Goal: Use online tool/utility: Utilize a website feature to perform a specific function

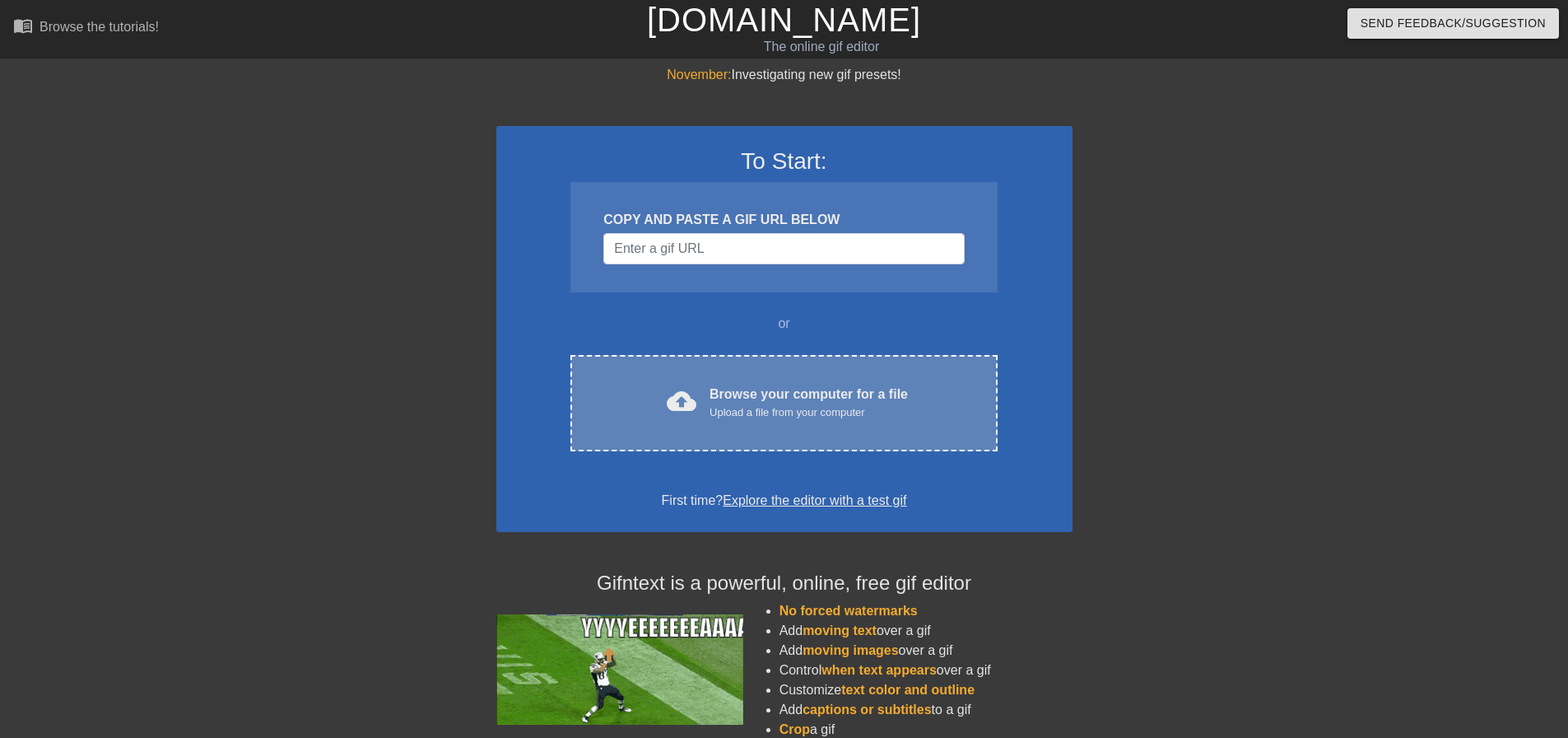
click at [766, 404] on div "Upload a file from your computer" at bounding box center [808, 412] width 198 height 17
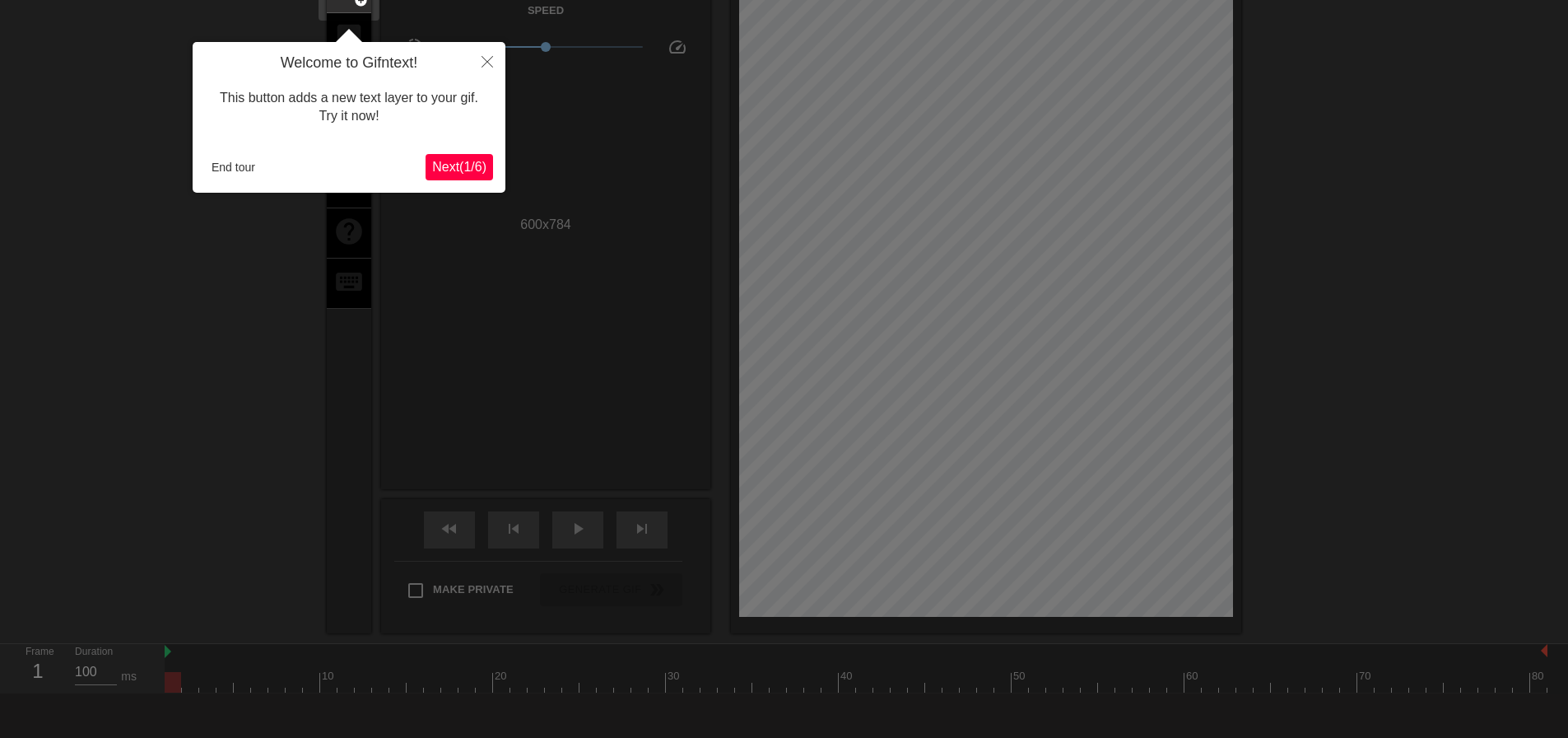
scroll to position [172, 0]
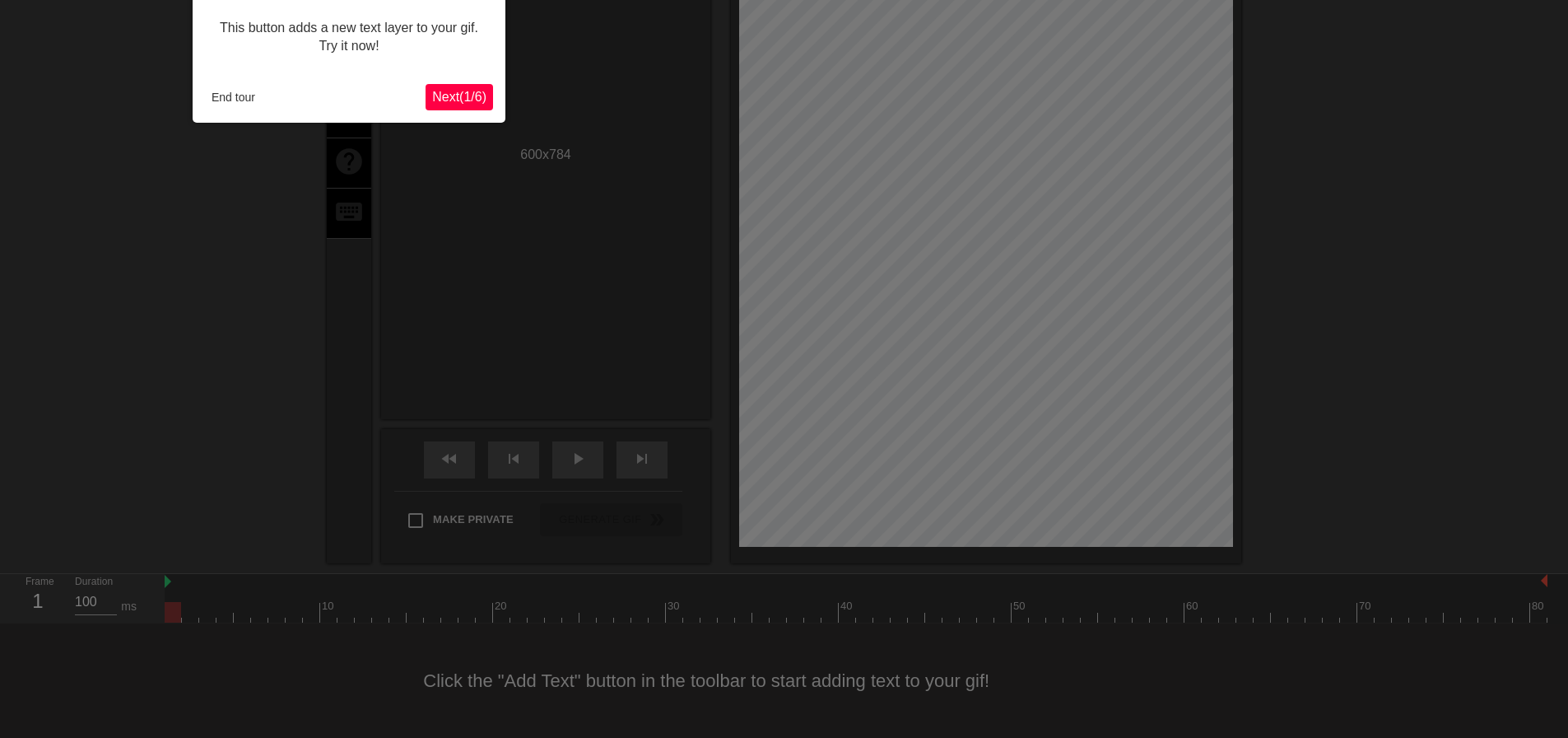
click at [458, 91] on span "Next ( 1 / 6 )" at bounding box center [459, 97] width 54 height 14
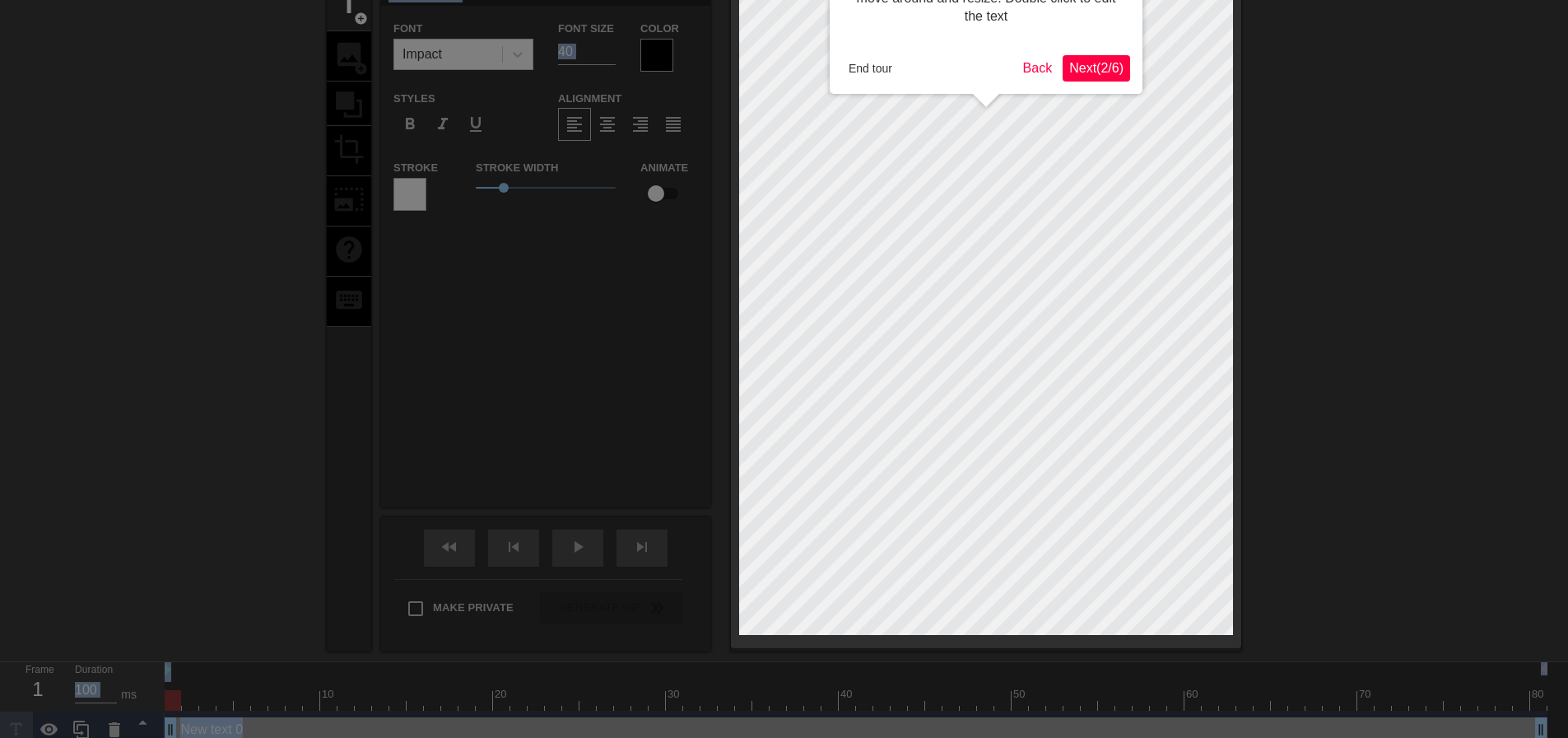
scroll to position [39, 0]
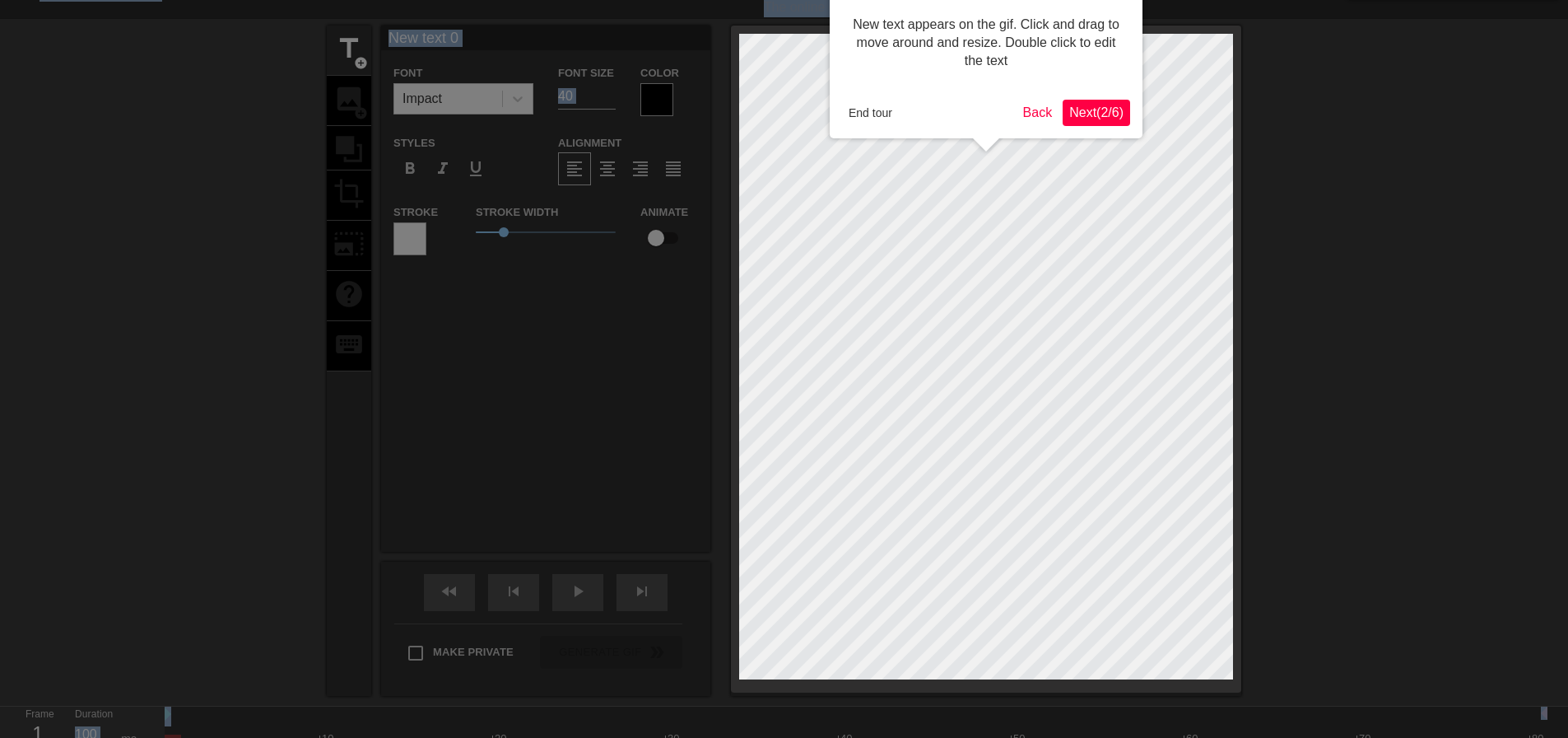
click at [458, 91] on div at bounding box center [784, 382] width 1568 height 844
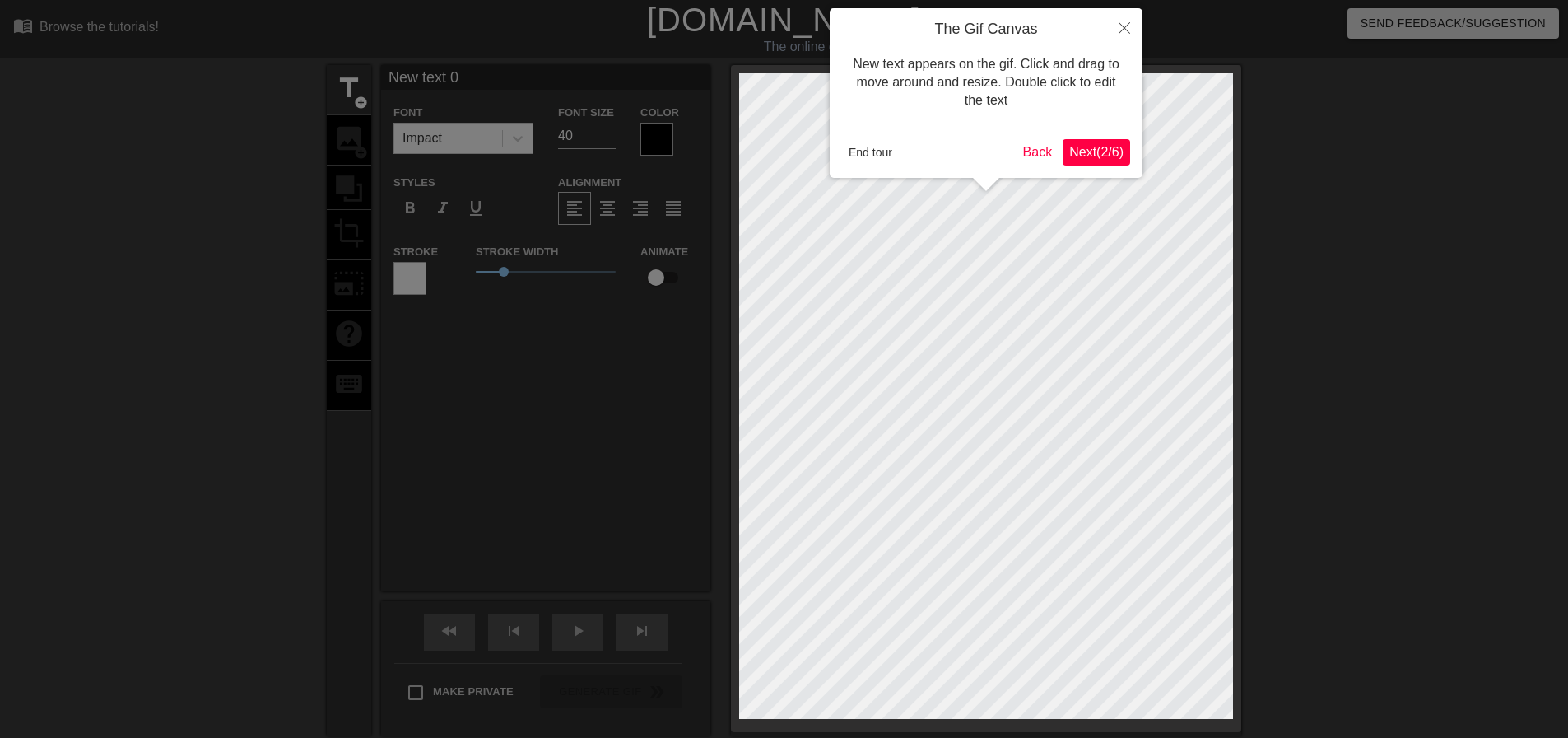
click at [458, 91] on div at bounding box center [784, 422] width 1568 height 844
click at [472, 137] on div at bounding box center [784, 422] width 1568 height 844
drag, startPoint x: 502, startPoint y: 207, endPoint x: 982, endPoint y: 172, distance: 481.3
click at [503, 207] on div at bounding box center [784, 422] width 1568 height 844
click at [1119, 159] on span "Next ( 2 / 6 )" at bounding box center [1095, 152] width 54 height 14
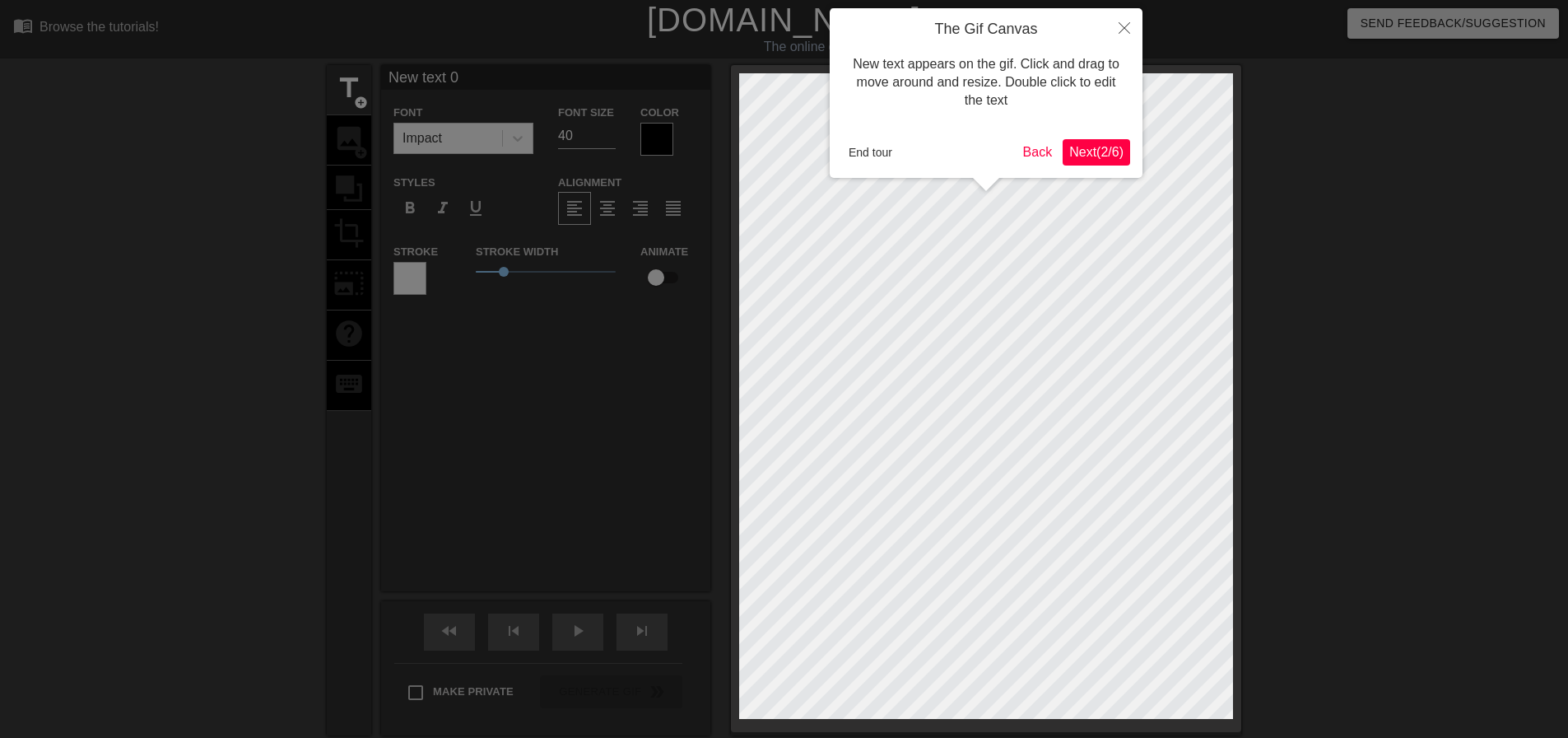
scroll to position [40, 0]
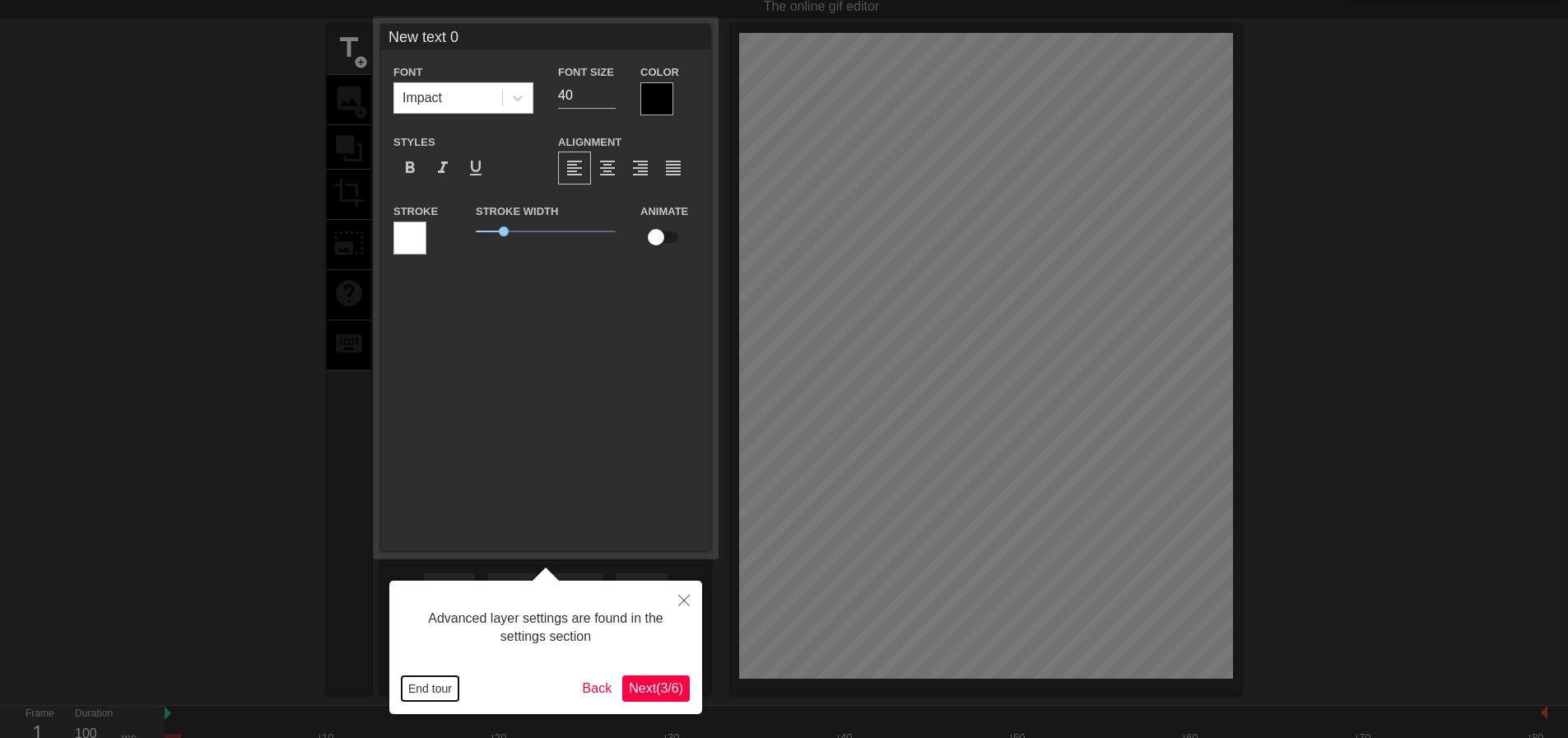
click at [425, 691] on button "End tour" at bounding box center [430, 688] width 57 height 25
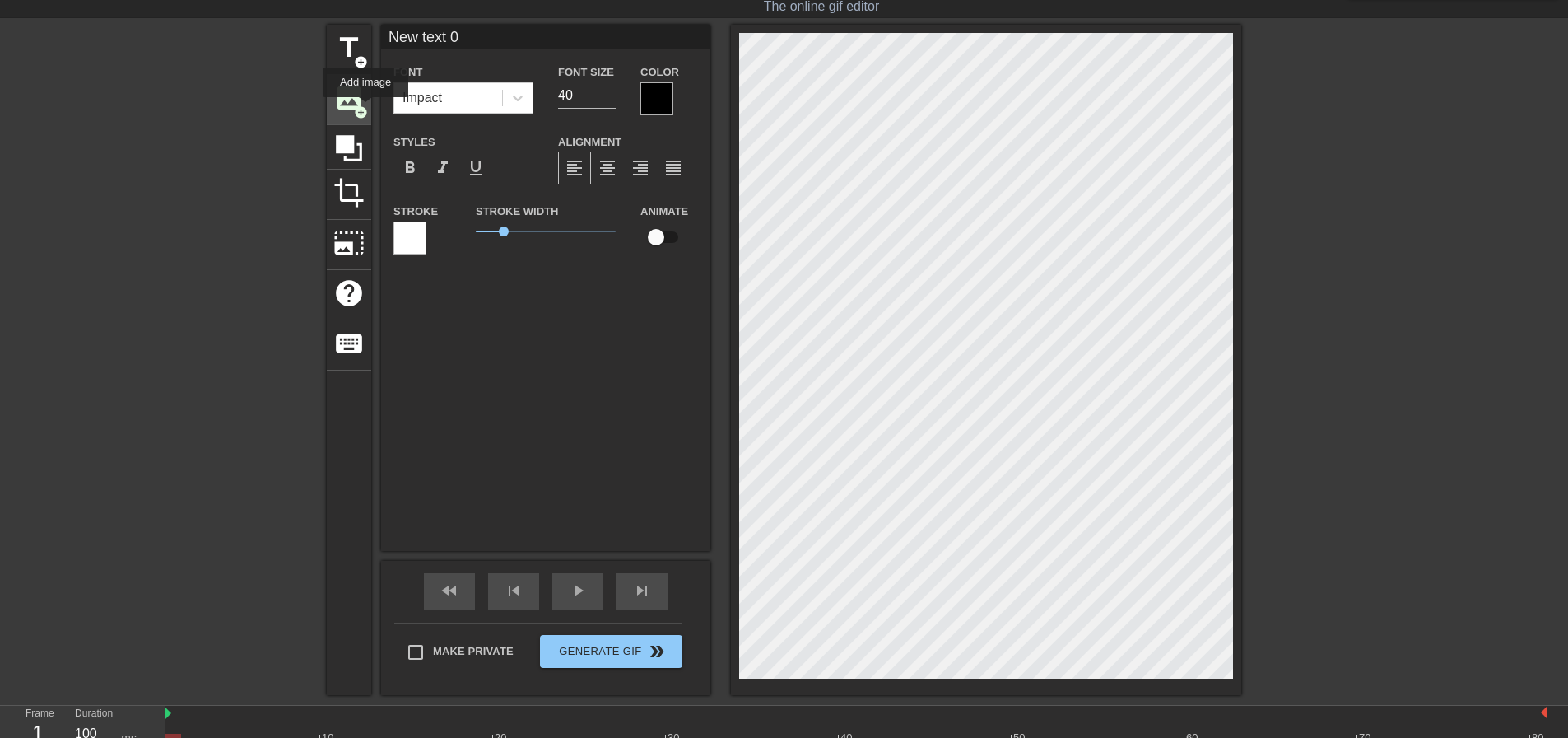
click at [364, 106] on span "add_circle" at bounding box center [360, 112] width 14 height 14
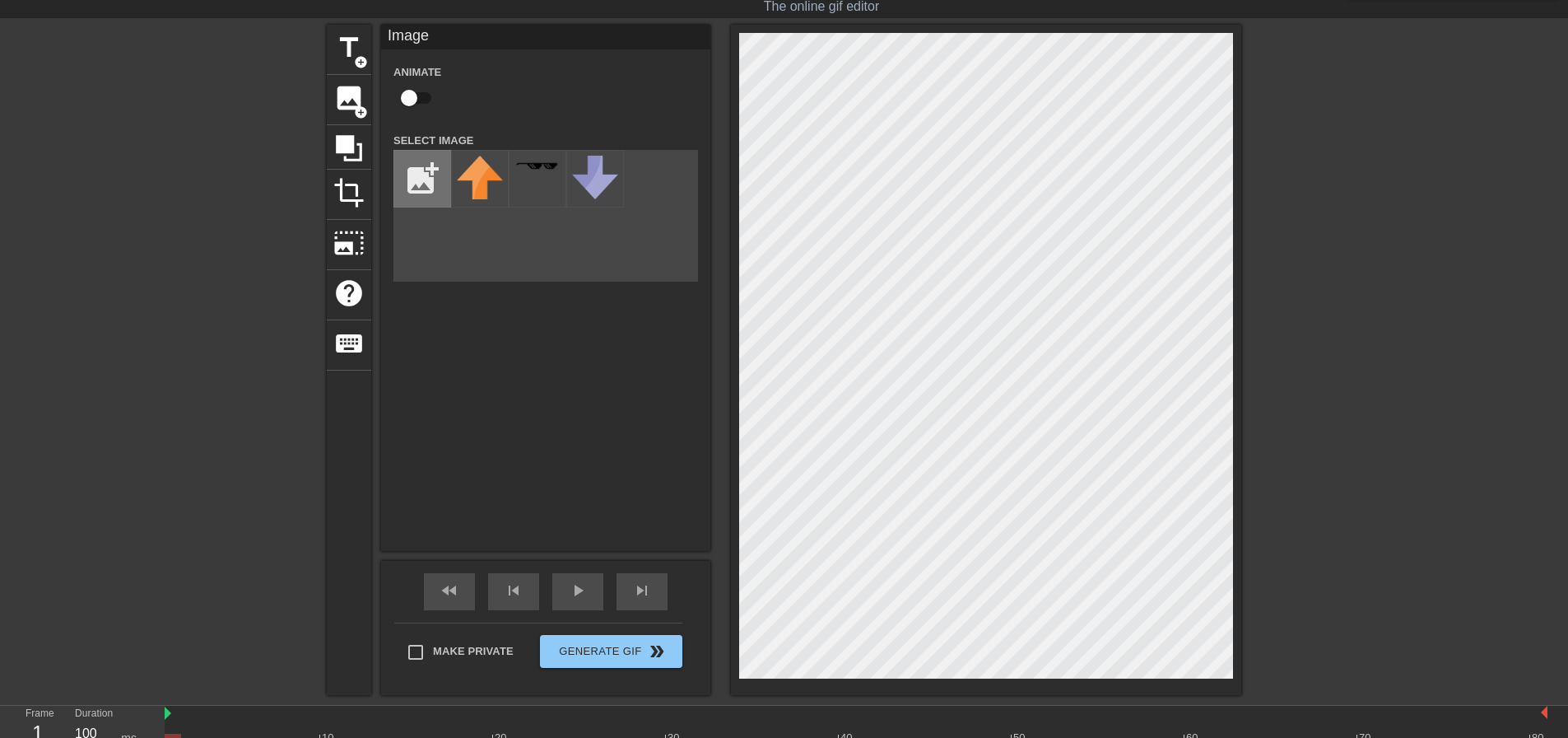
click at [428, 188] on input "file" at bounding box center [422, 178] width 56 height 56
type input "C:\fakepath\Adobe Express - file.png"
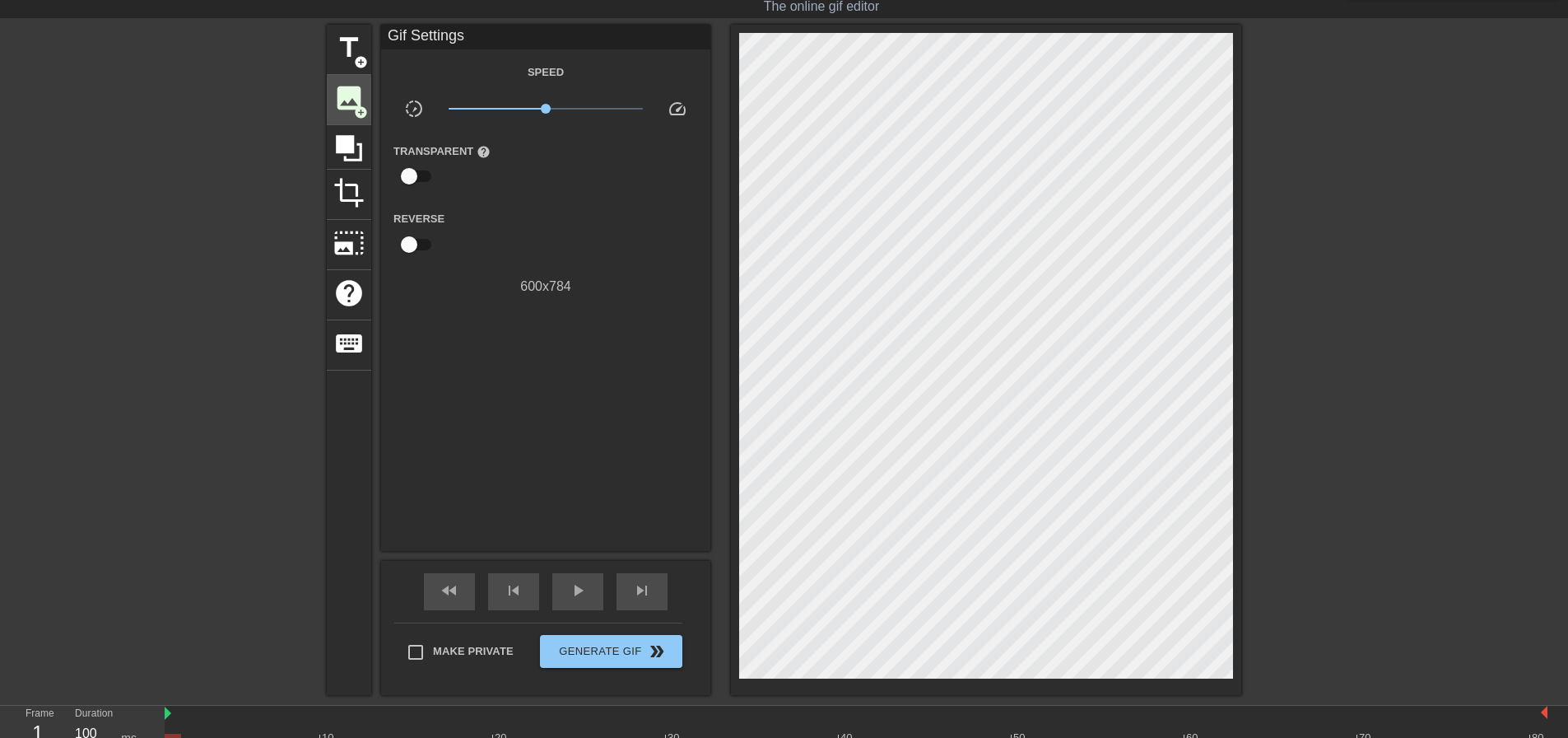
click at [364, 98] on div "image add_circle" at bounding box center [349, 100] width 44 height 50
click at [338, 155] on icon at bounding box center [349, 149] width 32 height 32
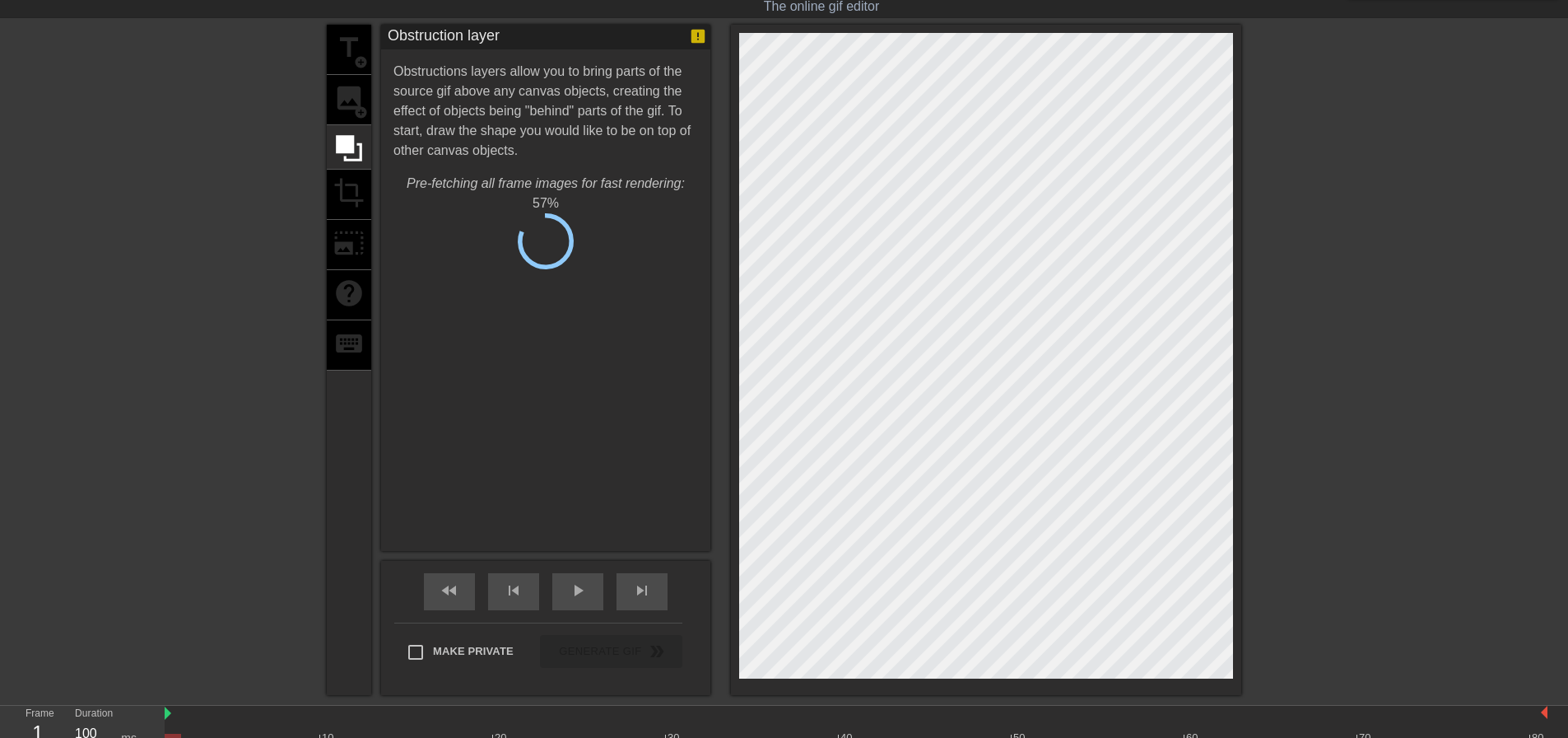
click at [353, 103] on div "title add_circle image add_circle crop photo_size_select_large help keyboard" at bounding box center [349, 360] width 44 height 670
click at [350, 112] on div "title add_circle image add_circle crop photo_size_select_large help keyboard" at bounding box center [349, 360] width 44 height 670
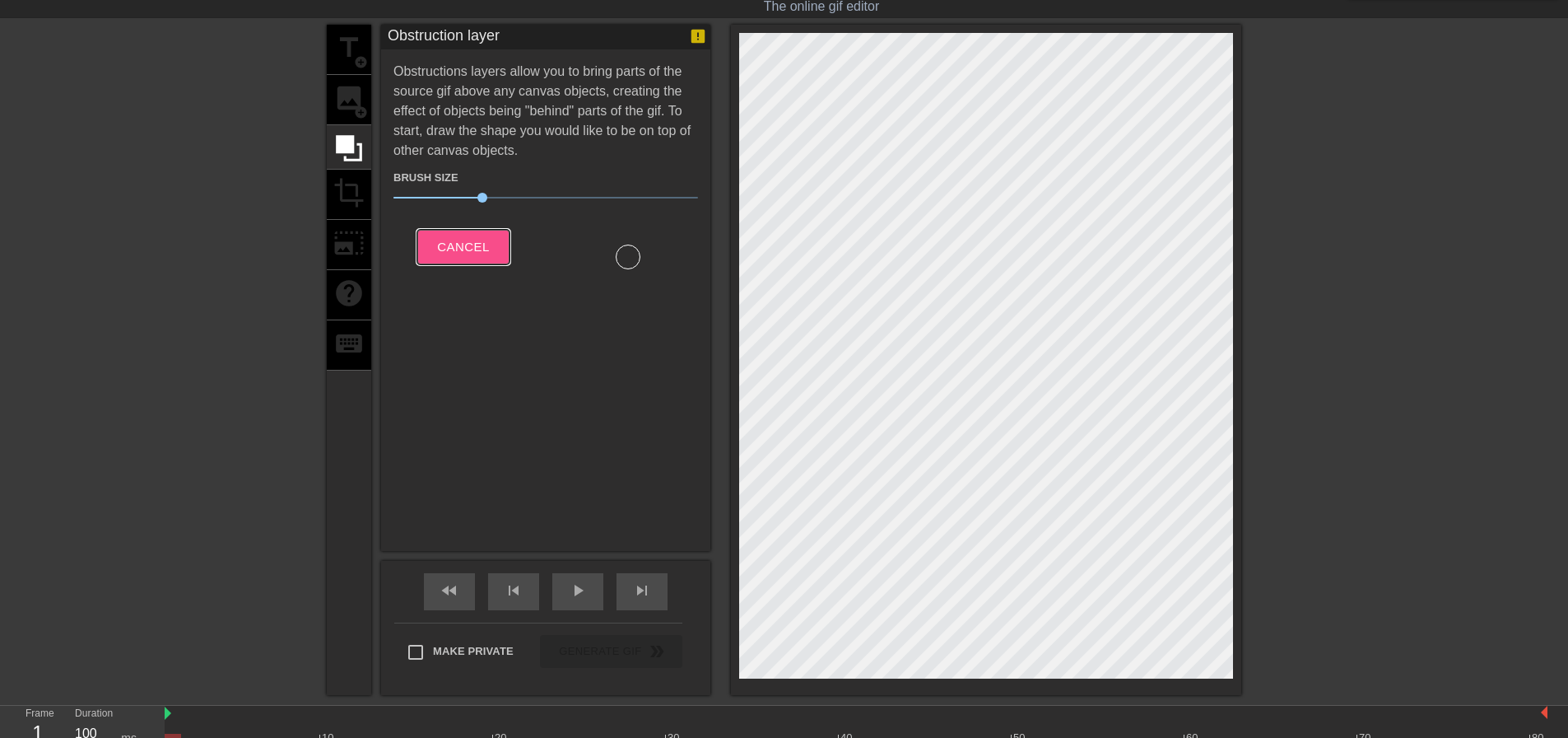
click at [453, 249] on span "Cancel" at bounding box center [463, 247] width 52 height 22
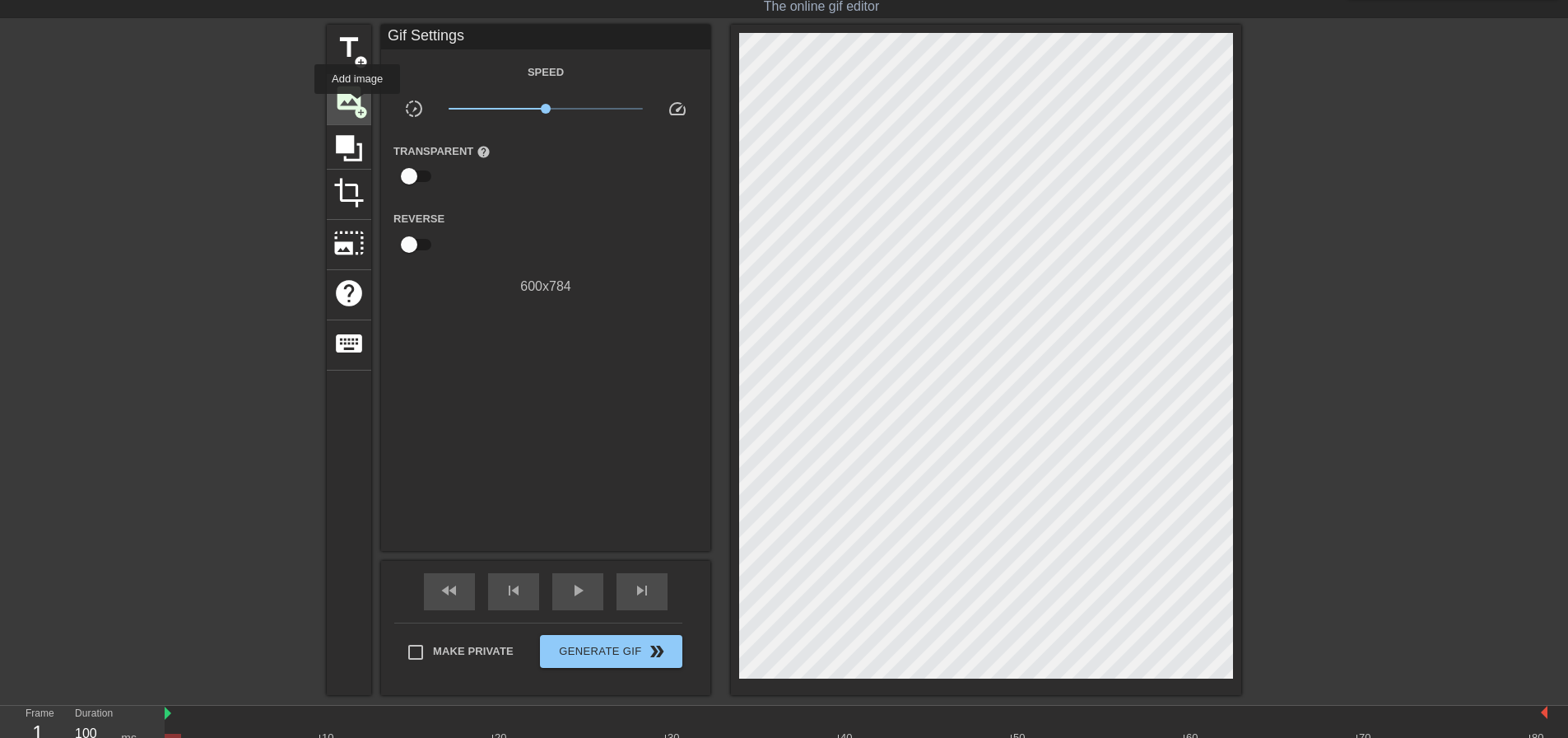
click at [358, 105] on span "add_circle" at bounding box center [360, 112] width 14 height 14
click at [348, 107] on span "image" at bounding box center [349, 99] width 32 height 32
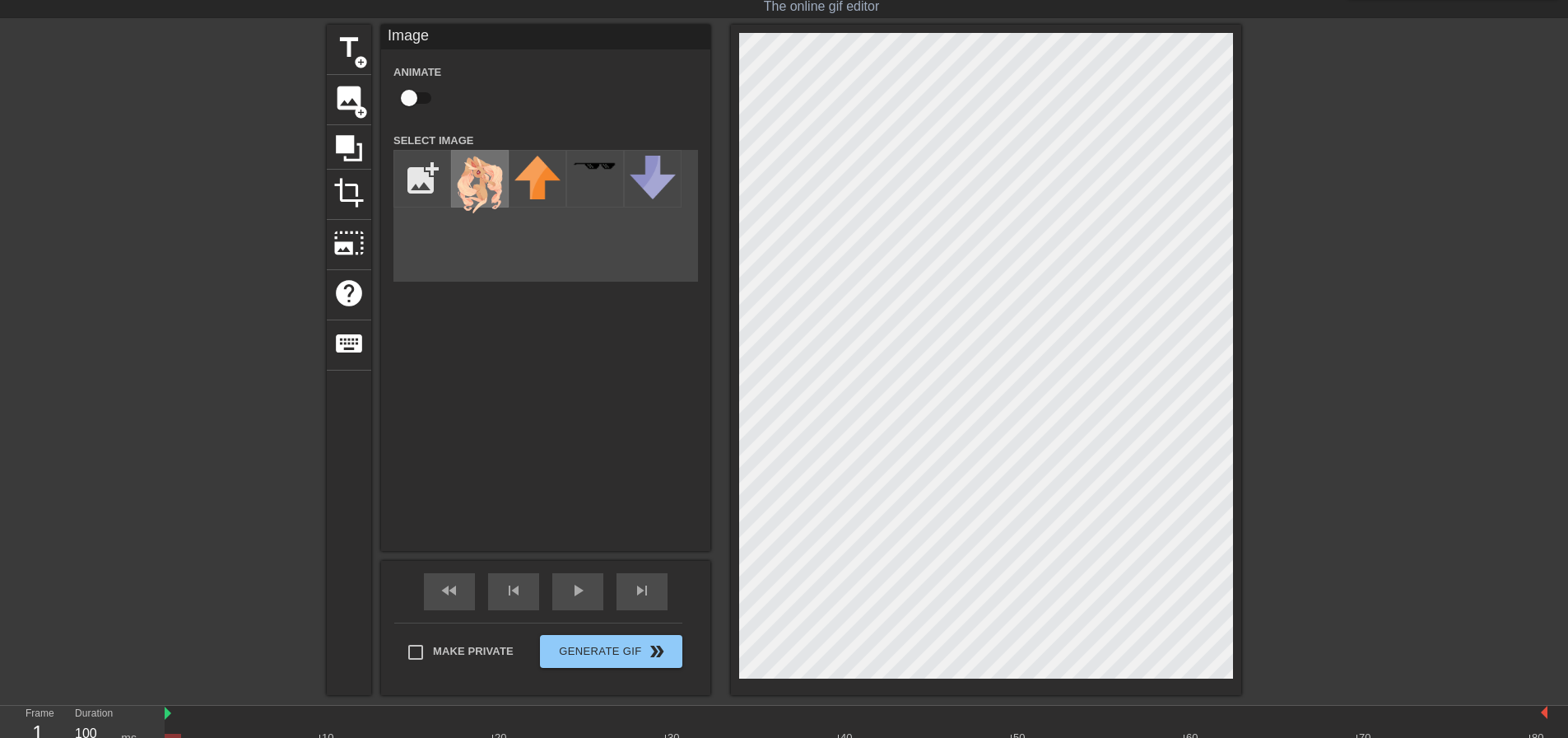
click at [475, 183] on img at bounding box center [480, 185] width 46 height 59
click at [665, 23] on div "menu_book Browse the tutorials! [DOMAIN_NAME] The online gif editor Send Feedba…" at bounding box center [784, 375] width 1568 height 833
click at [1240, 694] on div at bounding box center [986, 360] width 510 height 670
click at [1241, 671] on div "title add_circle image add_circle crop photo_size_select_large help keyboard Im…" at bounding box center [784, 360] width 1568 height 670
click at [1442, 349] on div at bounding box center [1384, 271] width 247 height 494
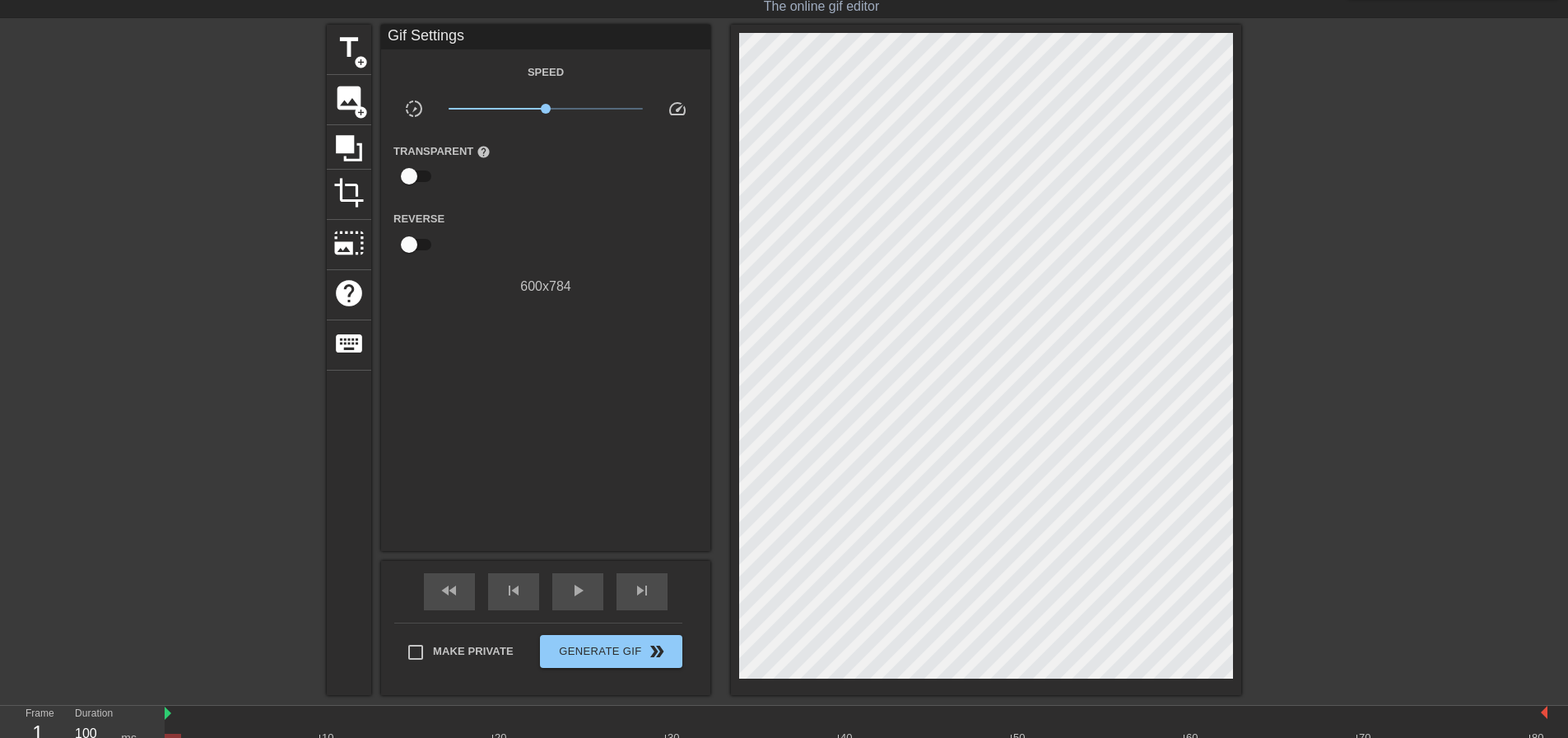
scroll to position [98, 0]
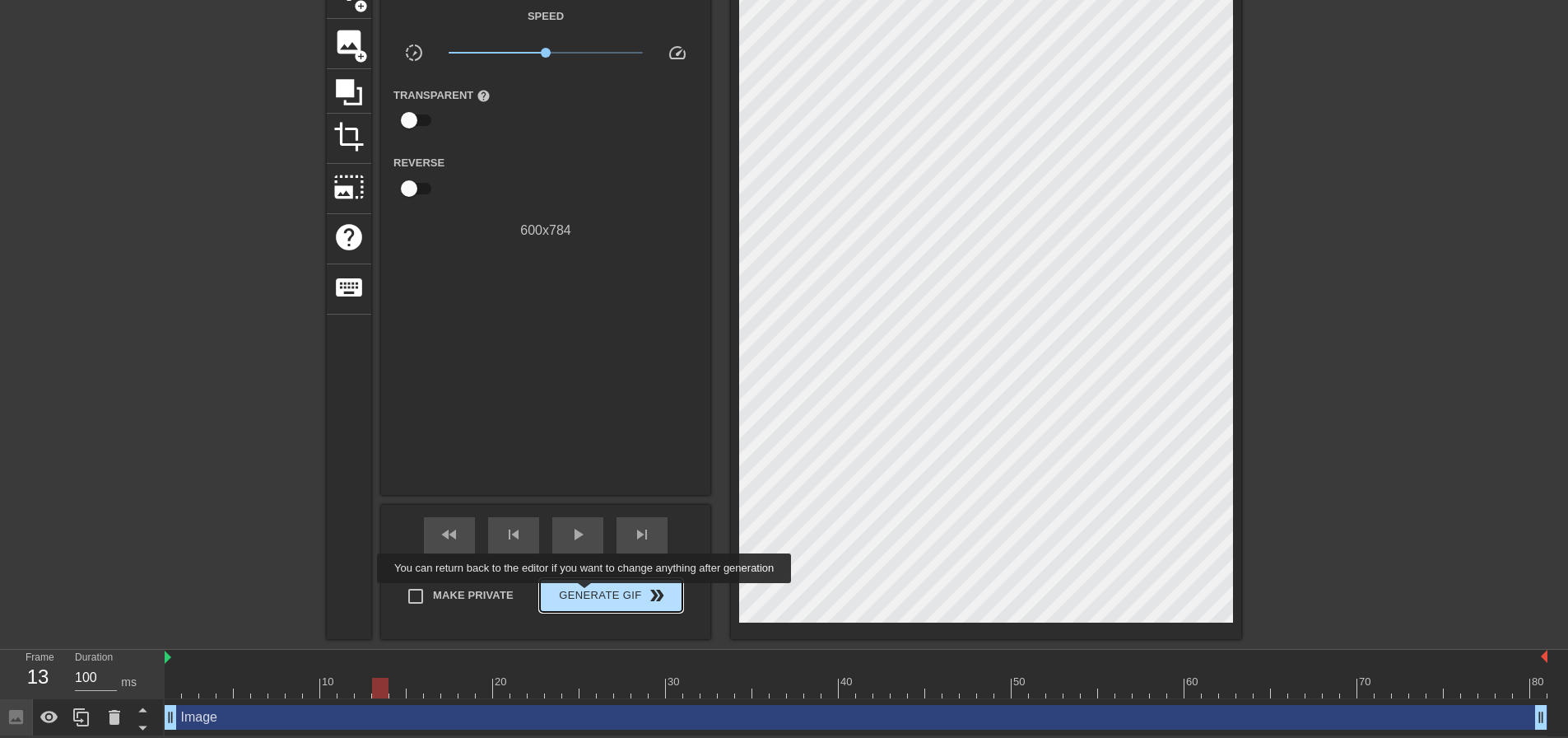
click at [586, 594] on span "Generate Gif double_arrow" at bounding box center [611, 595] width 129 height 20
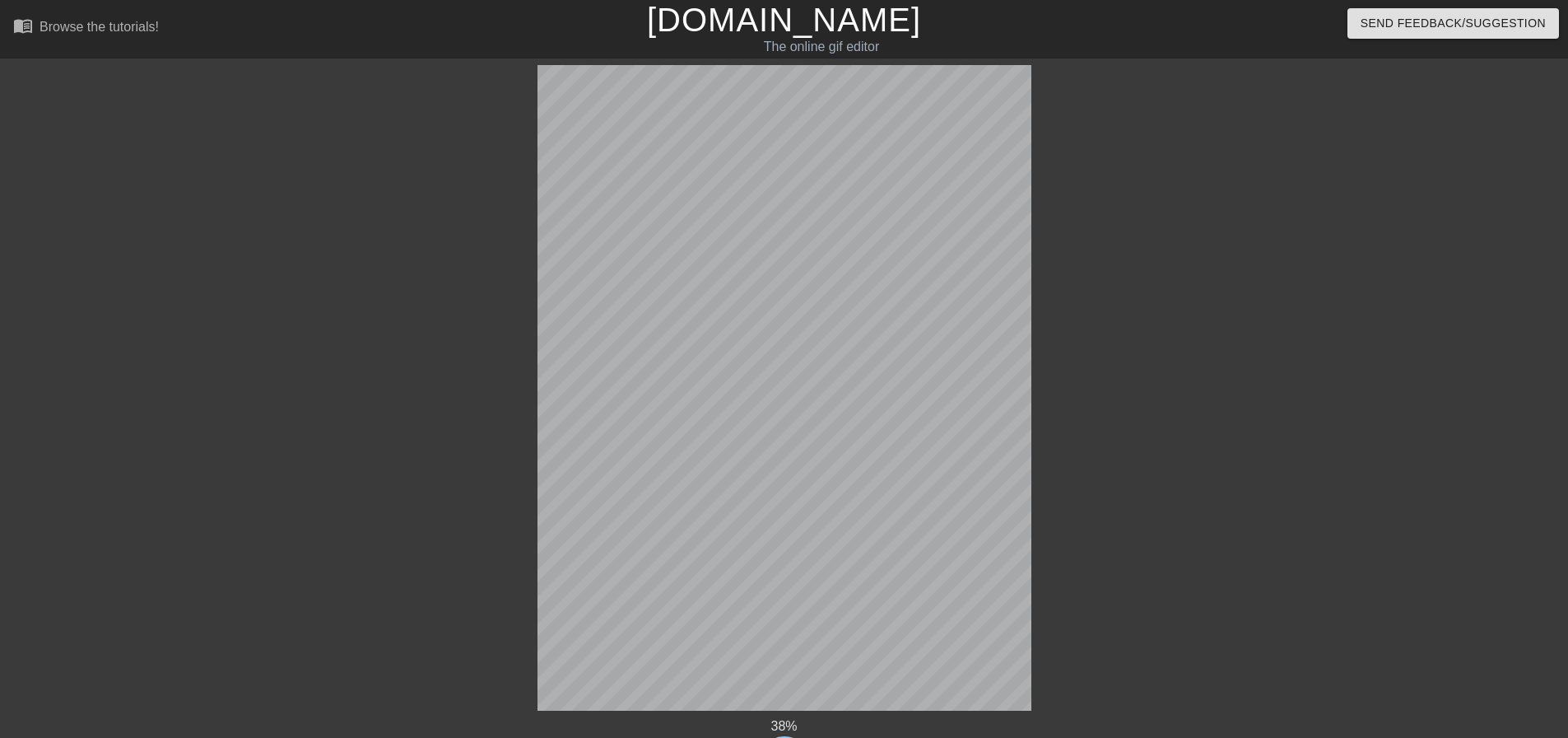
scroll to position [110, 0]
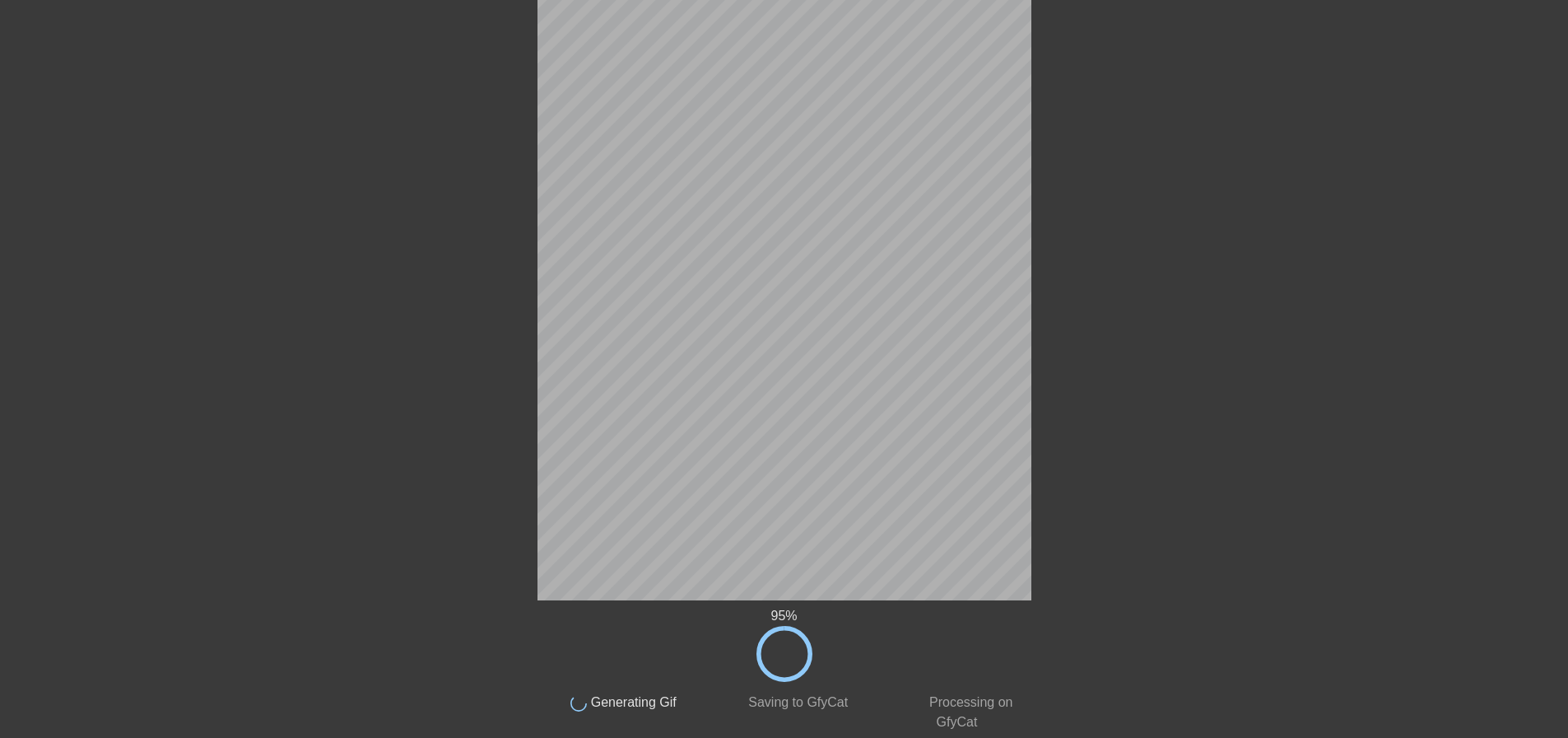
click at [1053, 508] on div "95 % done Generating Gif done Saving to GfyCat done Processing on GfyCat title …" at bounding box center [784, 343] width 1568 height 777
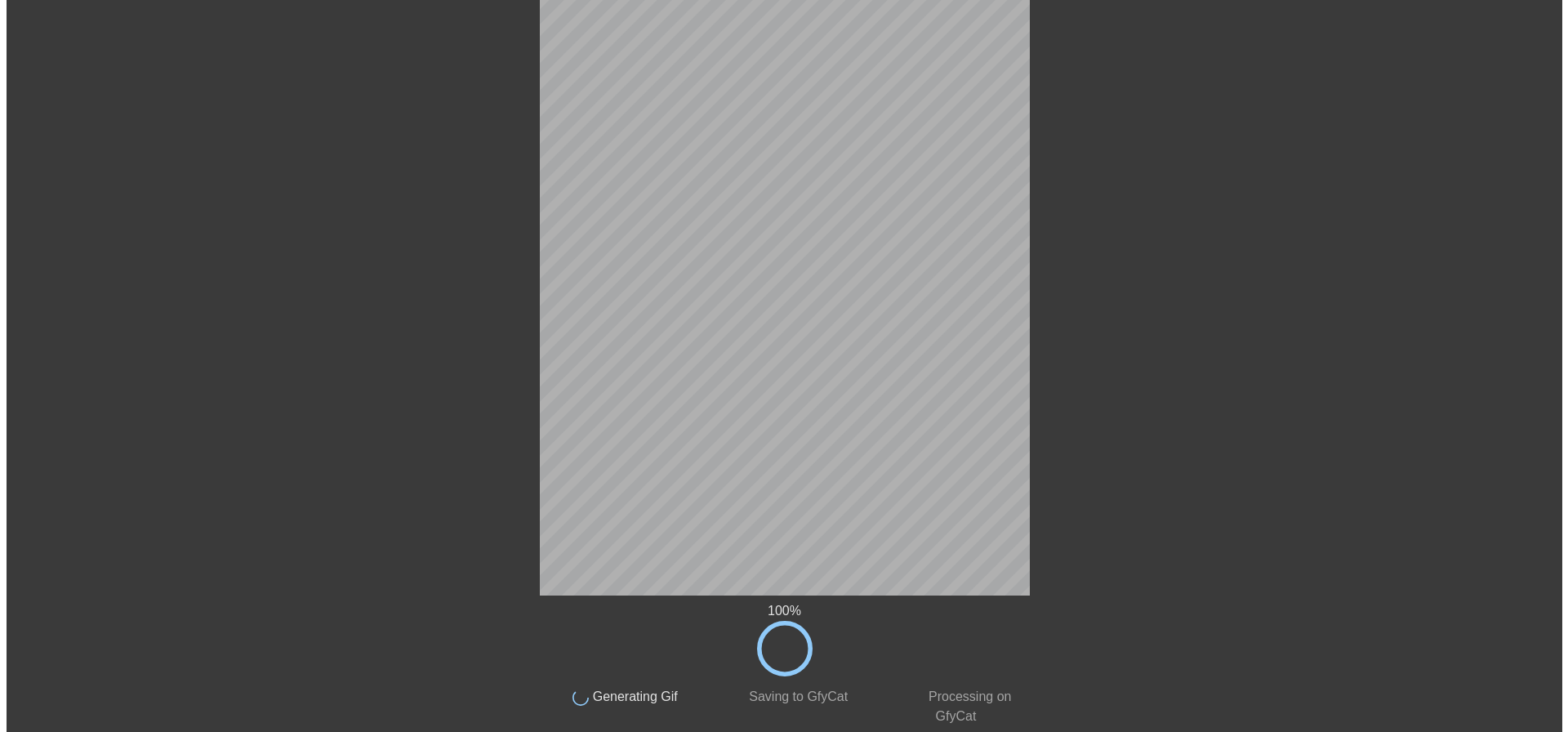
scroll to position [0, 0]
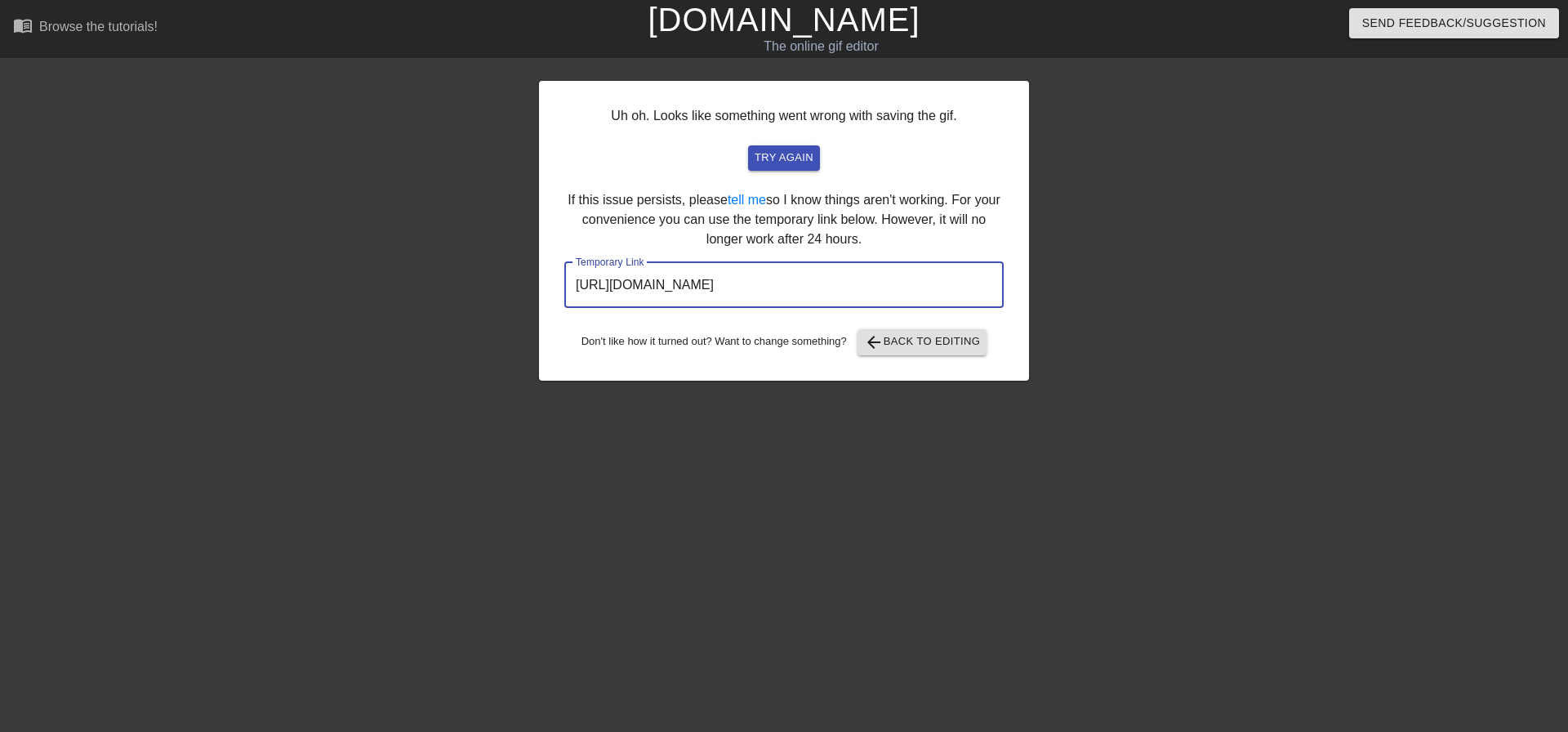
drag, startPoint x: 872, startPoint y: 276, endPoint x: 482, endPoint y: 277, distance: 390.0
click at [482, 277] on div "Uh oh. Looks like something went wrong with saving the gif. try again If this i…" at bounding box center [784, 309] width 1568 height 490
